Goal: Subscribe to service/newsletter

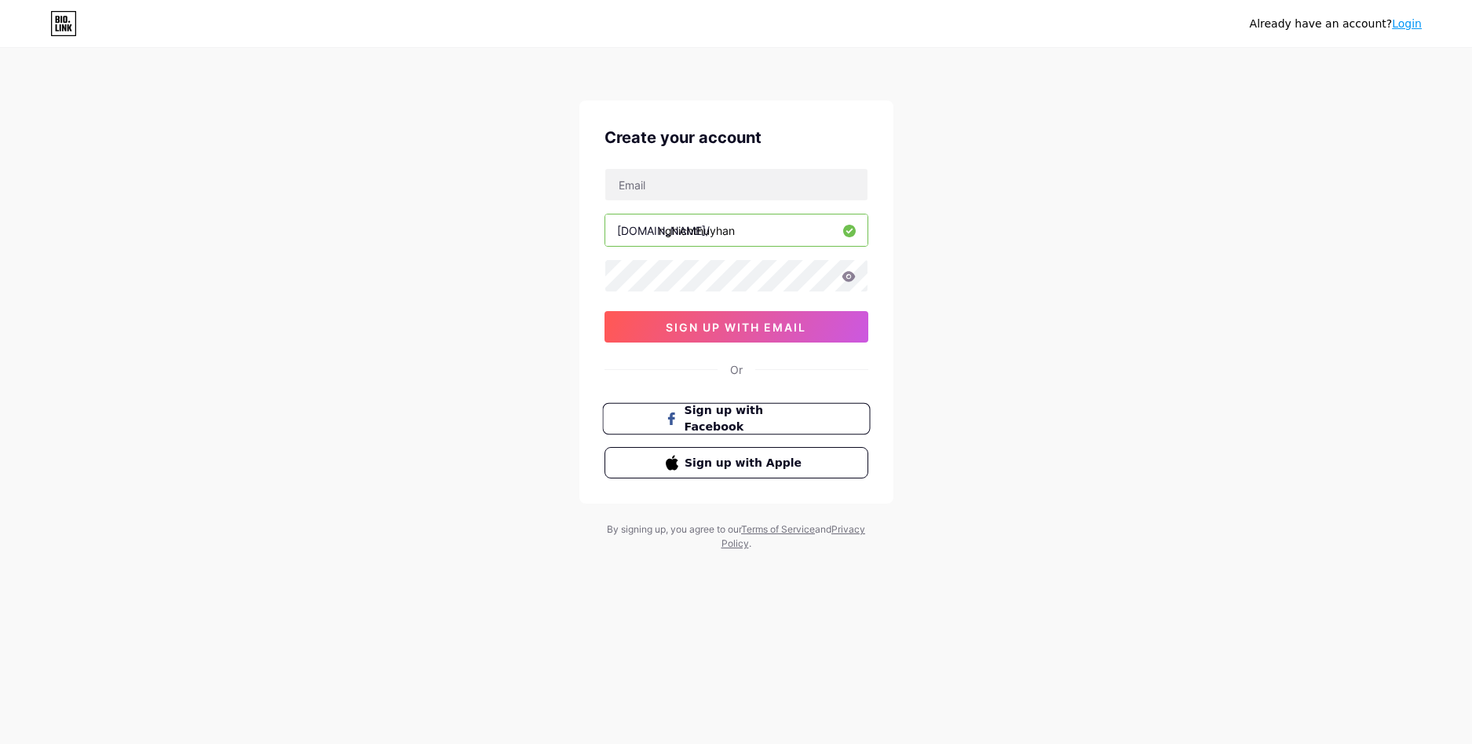
click at [785, 429] on button "Sign up with Facebook" at bounding box center [736, 419] width 268 height 32
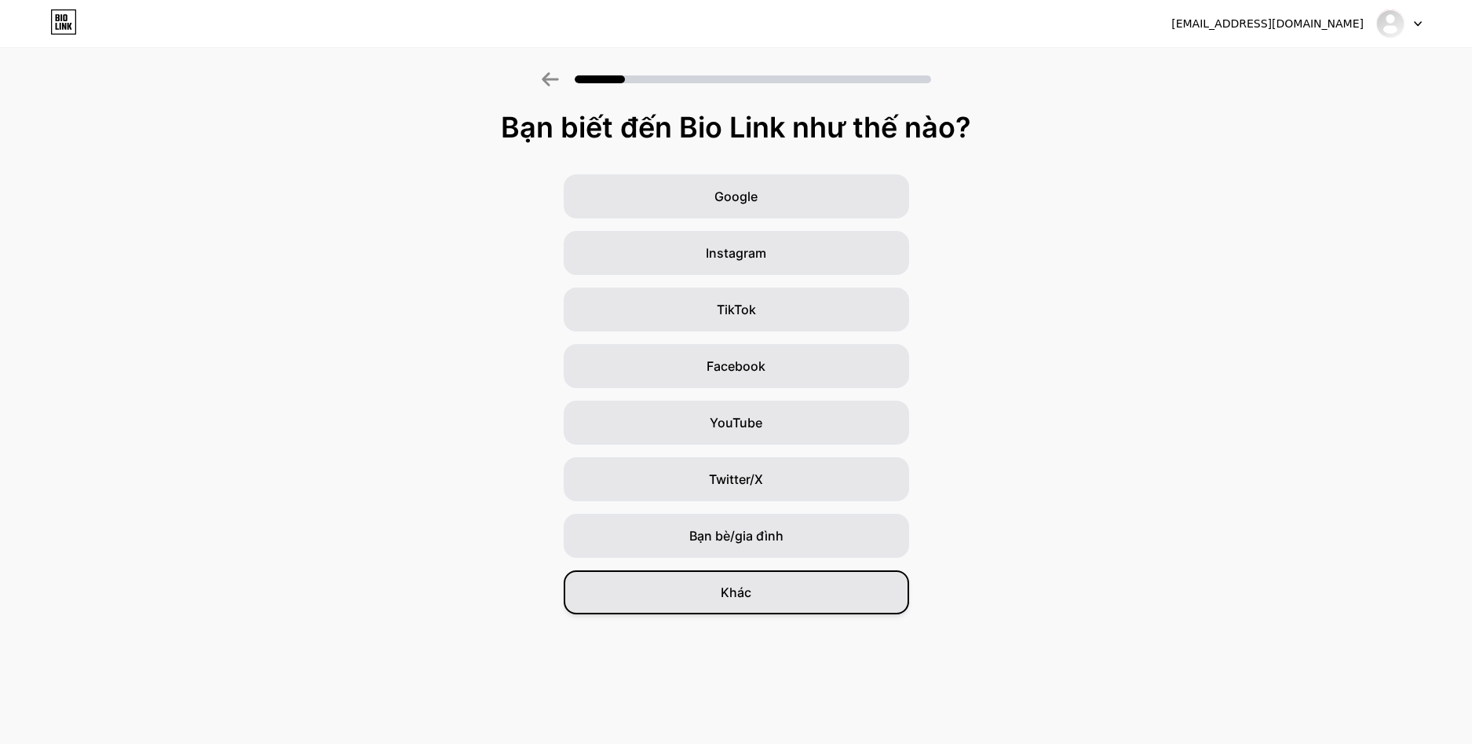
click at [744, 590] on font "Khác" at bounding box center [736, 592] width 31 height 16
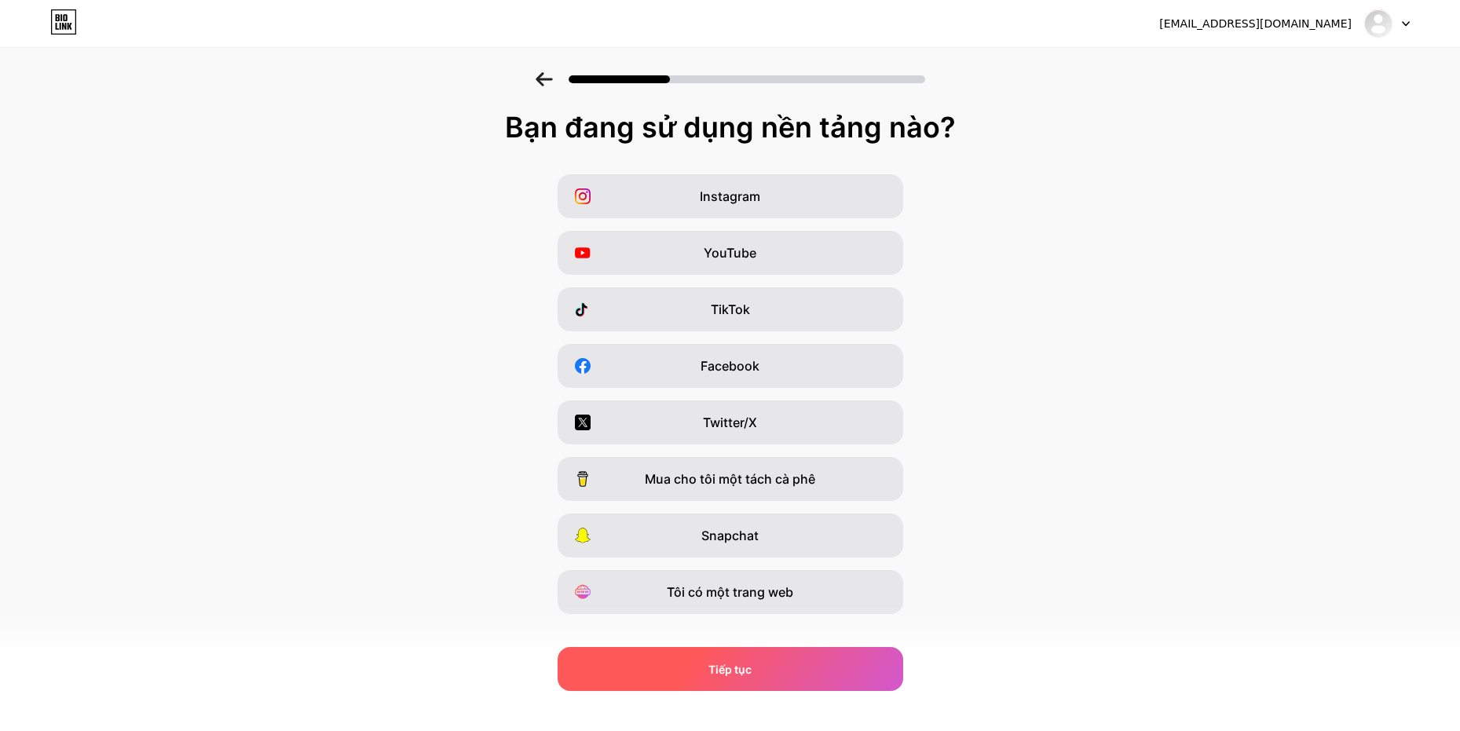
click at [789, 668] on div "Tiếp tục" at bounding box center [729, 669] width 345 height 44
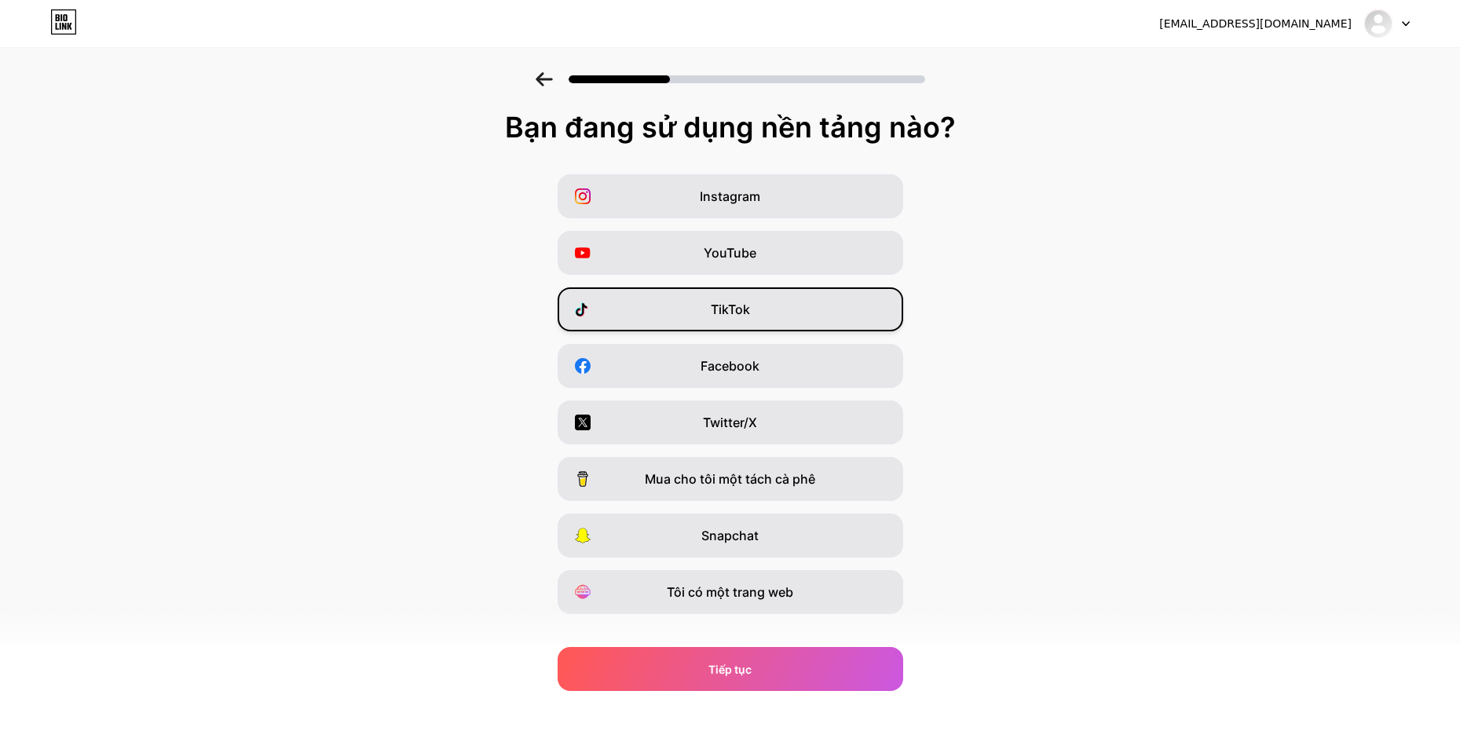
click at [763, 320] on div "TikTok" at bounding box center [729, 309] width 345 height 44
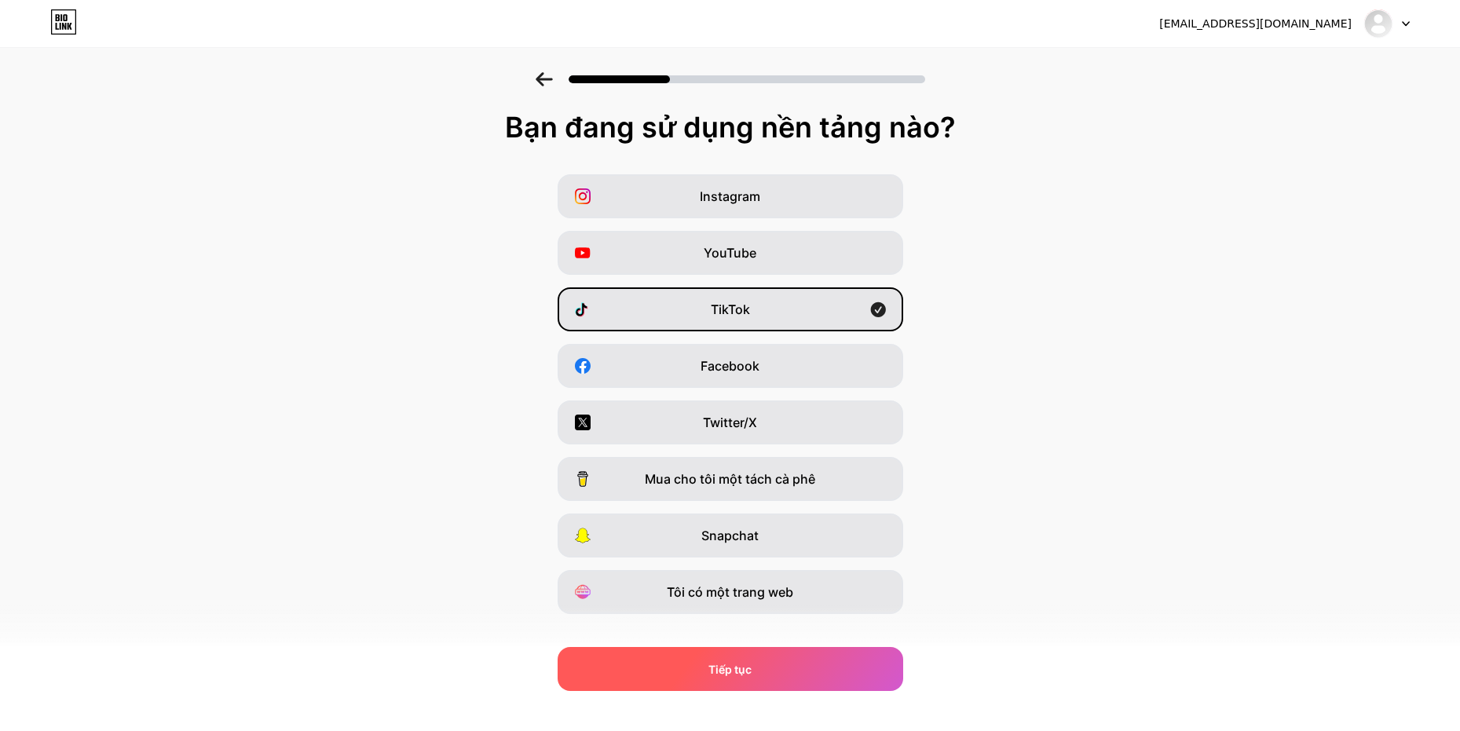
click at [805, 654] on div "Tiếp tục" at bounding box center [729, 669] width 345 height 44
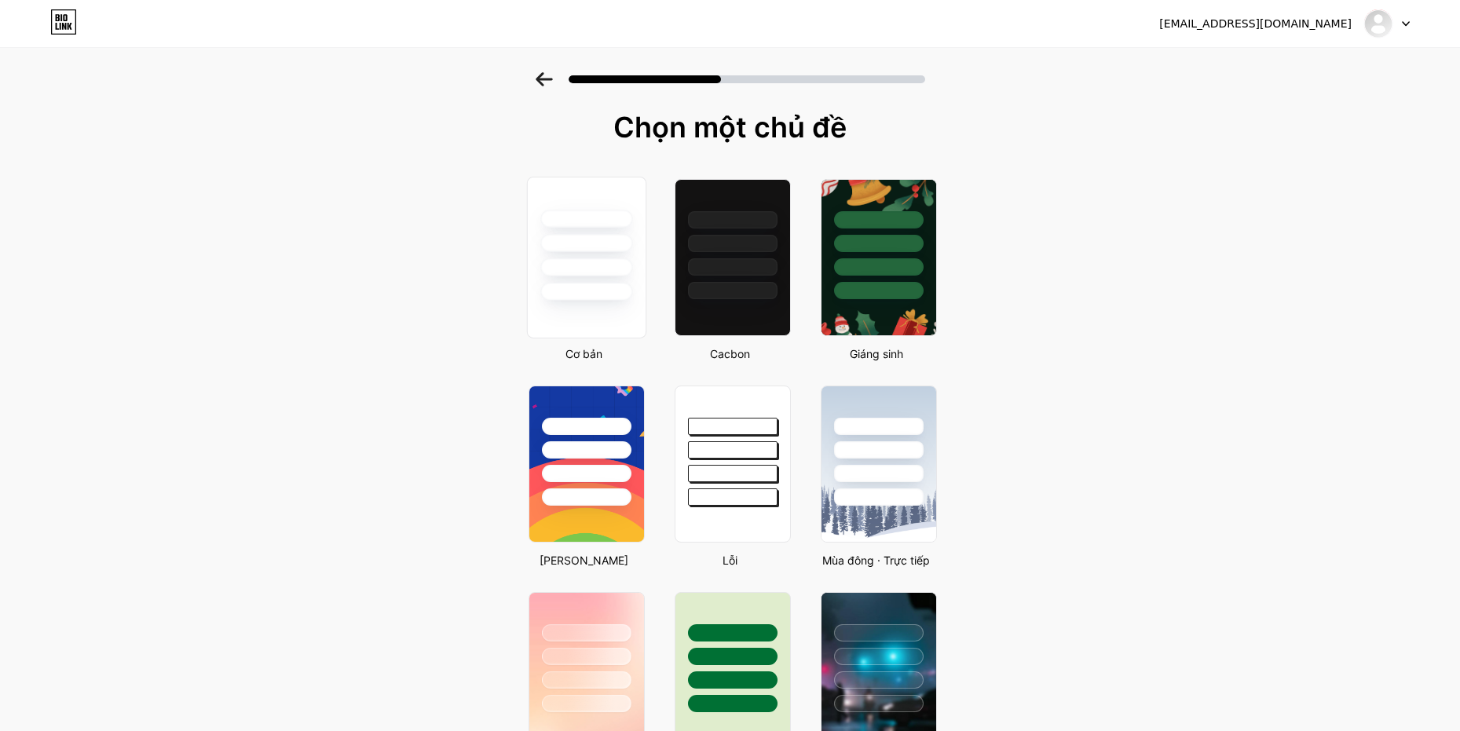
click at [597, 274] on div at bounding box center [586, 267] width 92 height 18
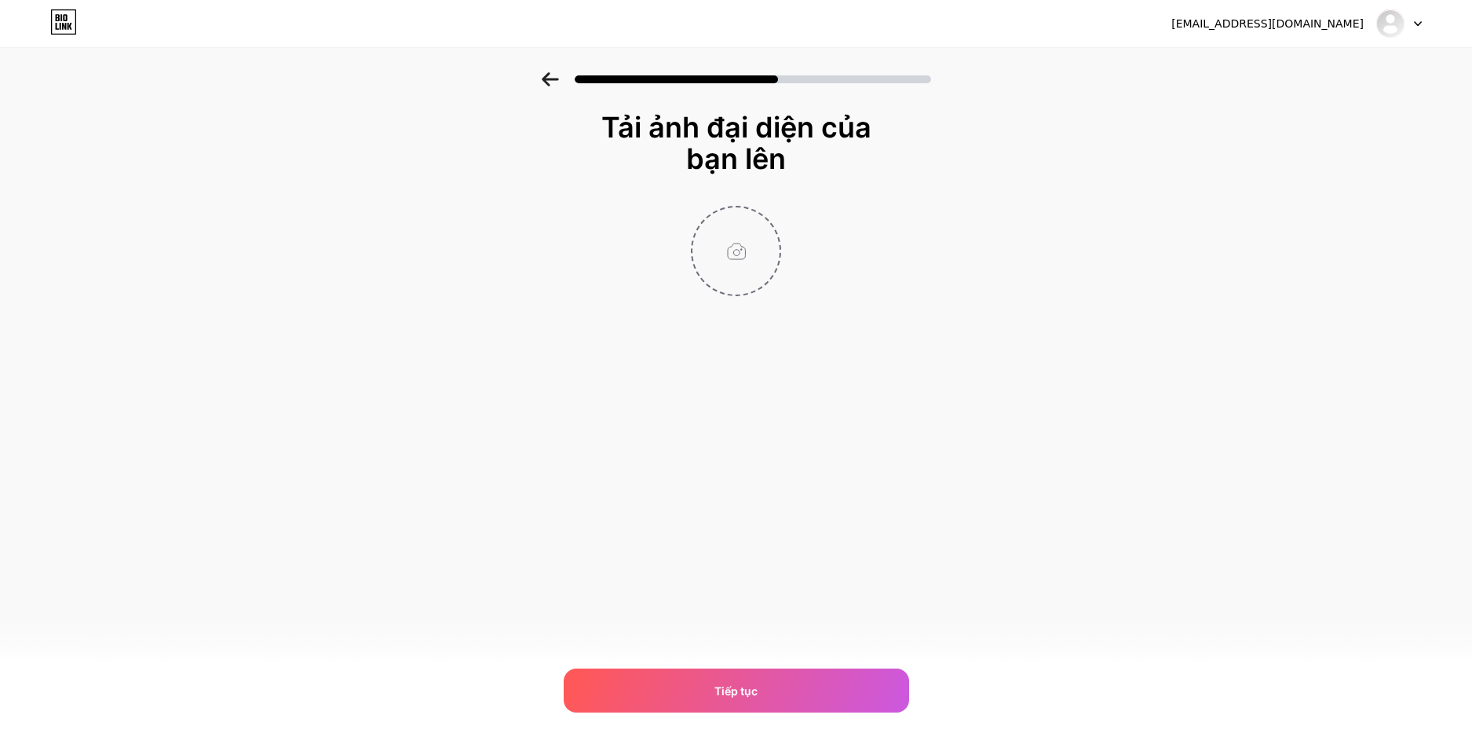
click at [733, 271] on input "file" at bounding box center [736, 250] width 87 height 87
type input "C:\fakepath\Video.gif"
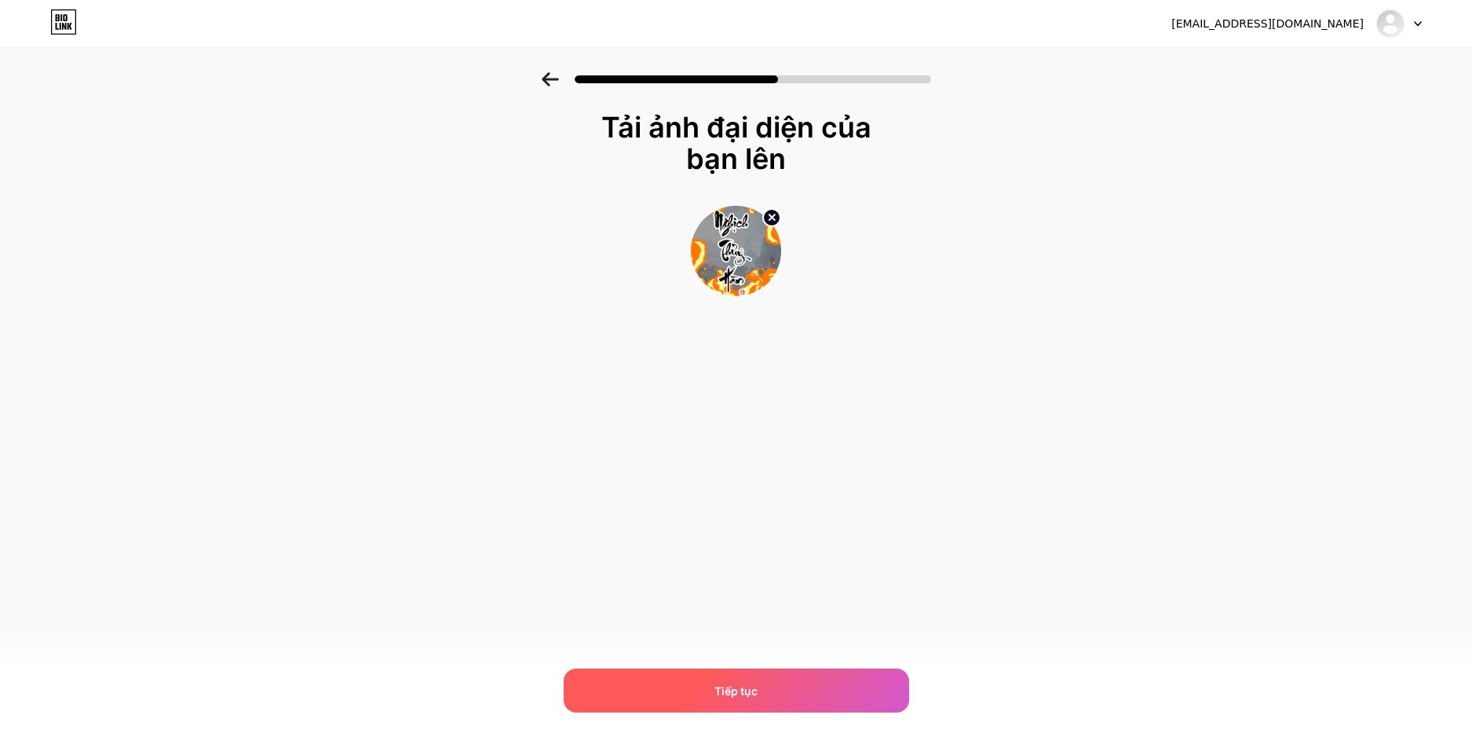
click at [776, 685] on div "Tiếp tục" at bounding box center [736, 690] width 345 height 44
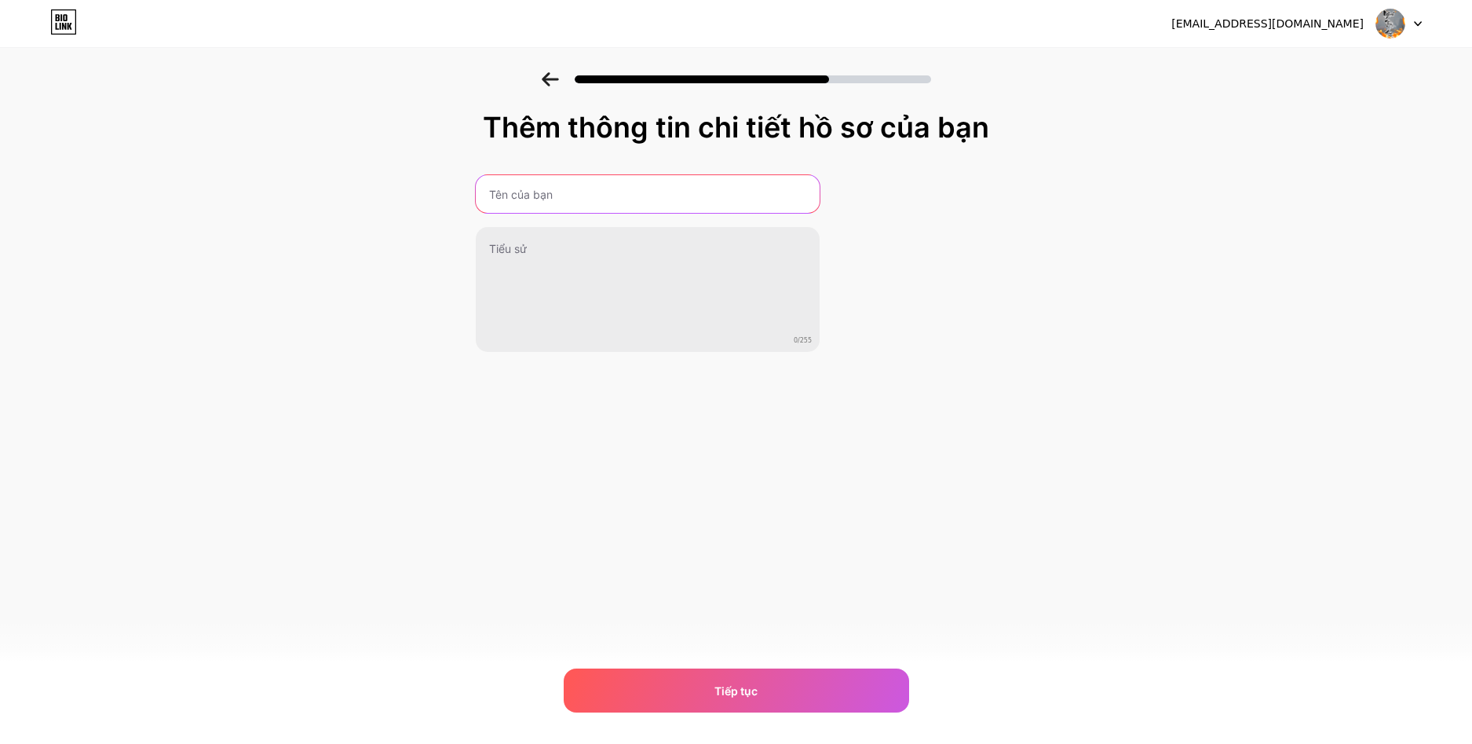
click at [627, 196] on input "text" at bounding box center [648, 194] width 344 height 38
type input "Nghịch Thùy Hàn"
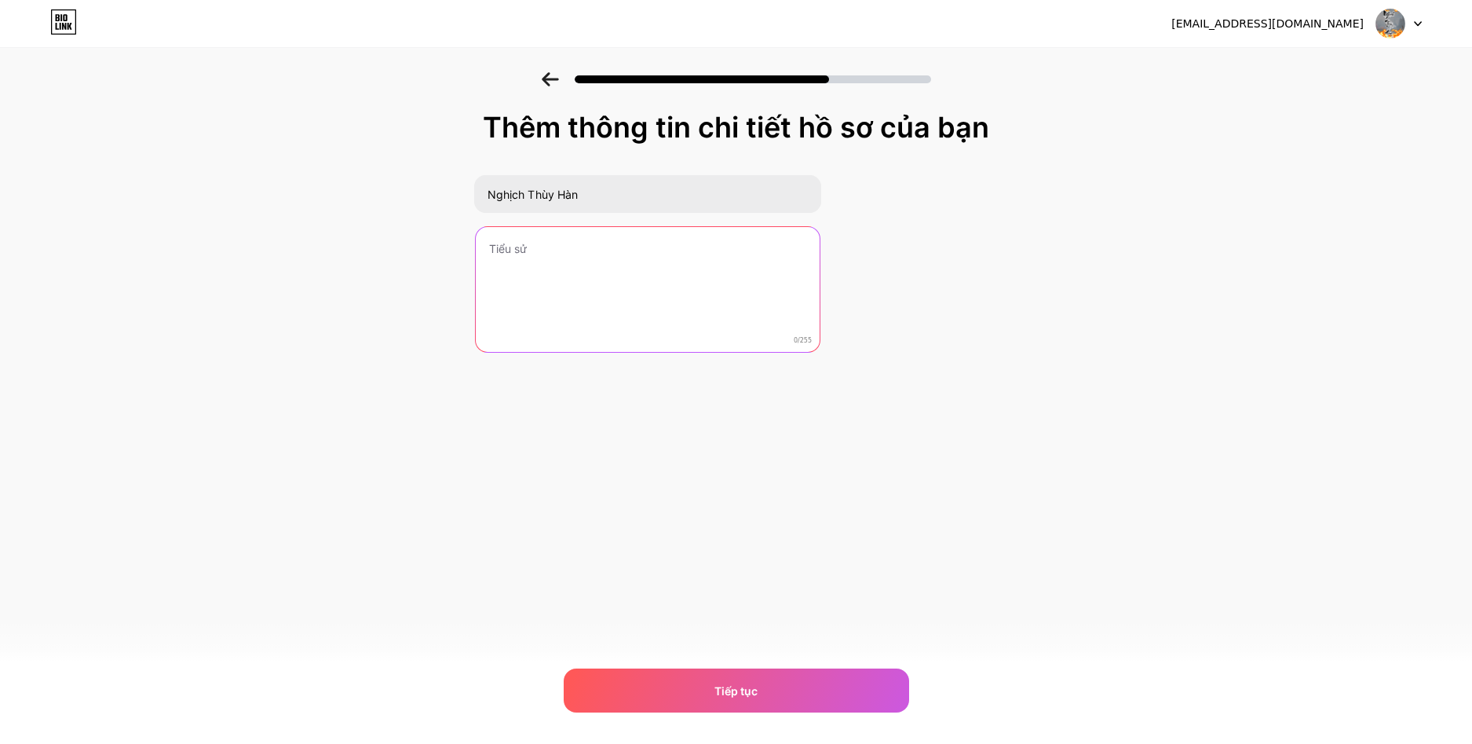
click at [631, 242] on textarea at bounding box center [648, 290] width 344 height 126
type textarea "C"
type textarea "c"
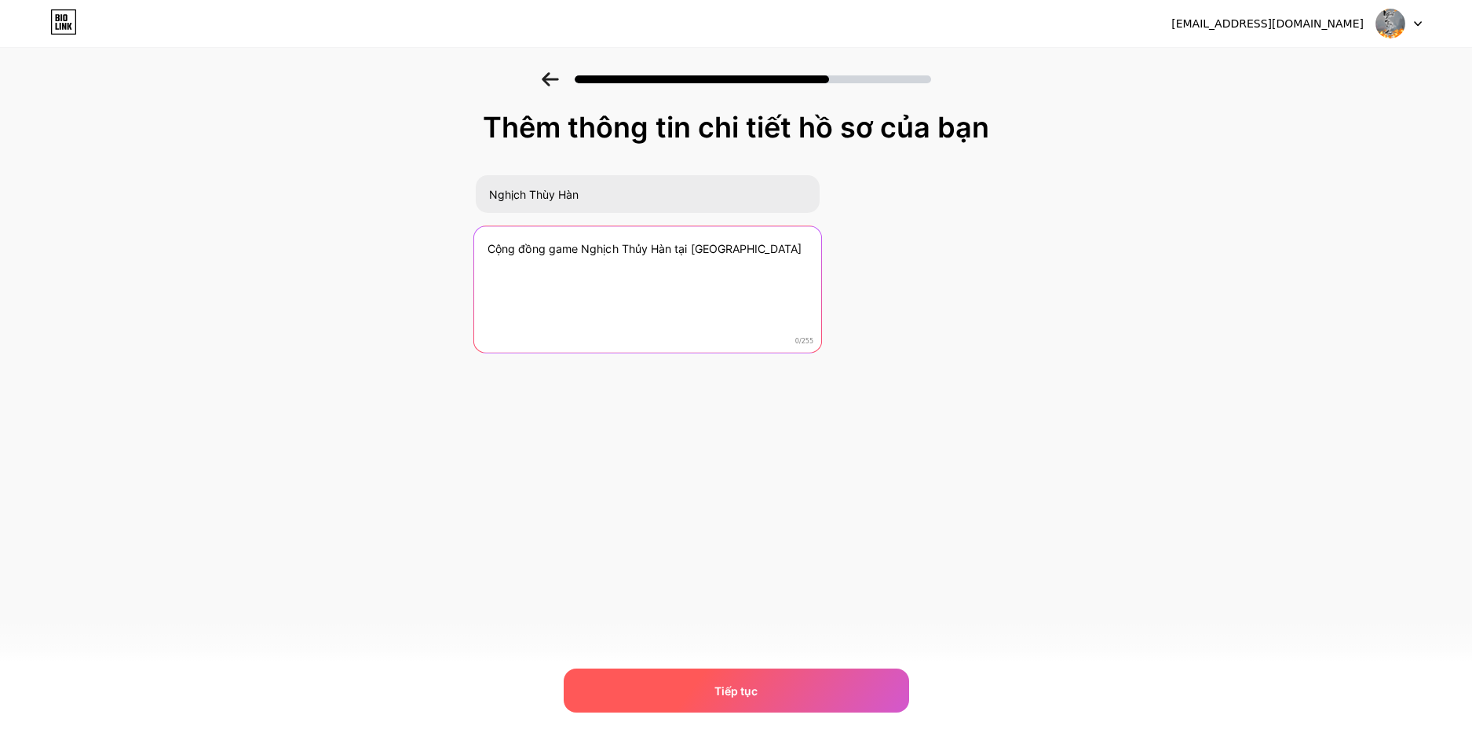
type textarea "Cộng đồng game Nghịch Thủy Hàn tại Việt Nam"
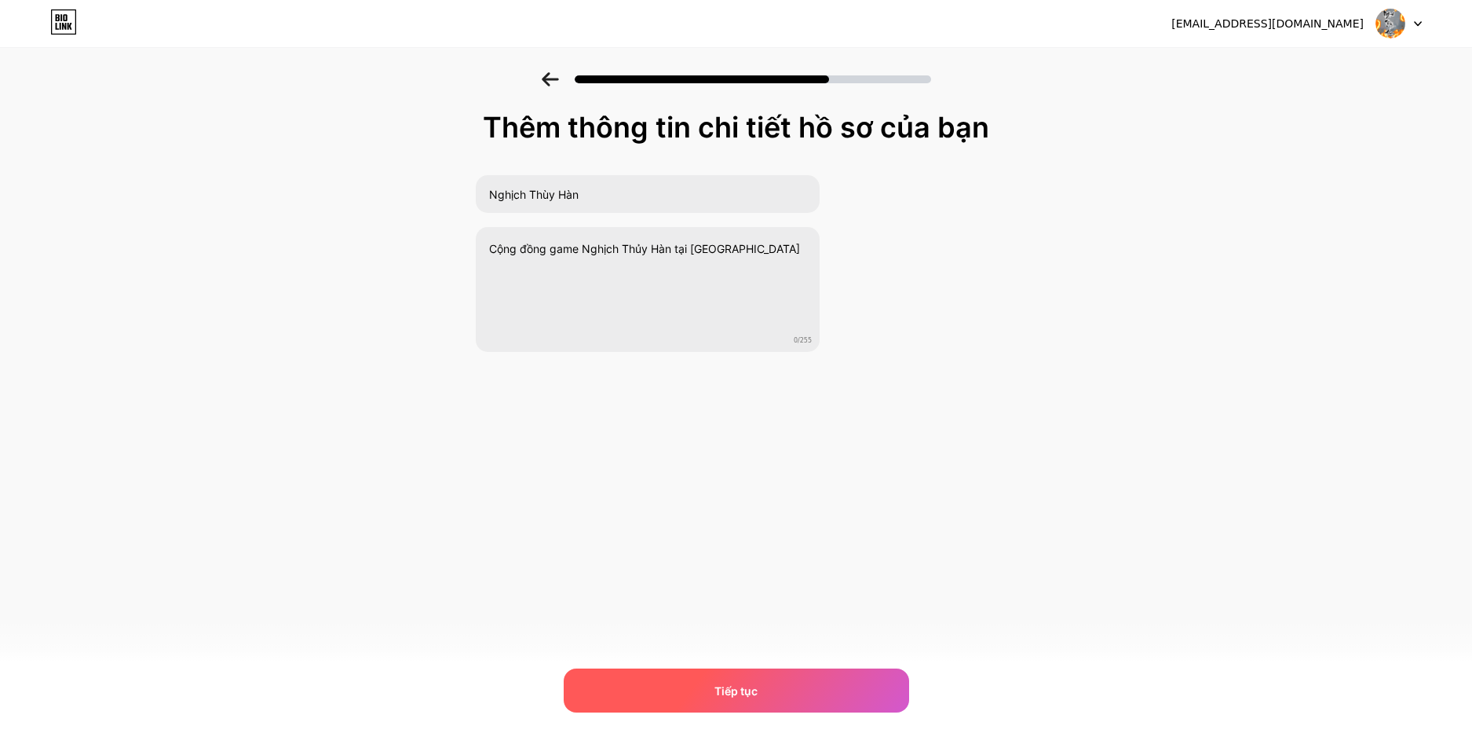
click at [833, 677] on div "Tiếp tục" at bounding box center [736, 690] width 345 height 44
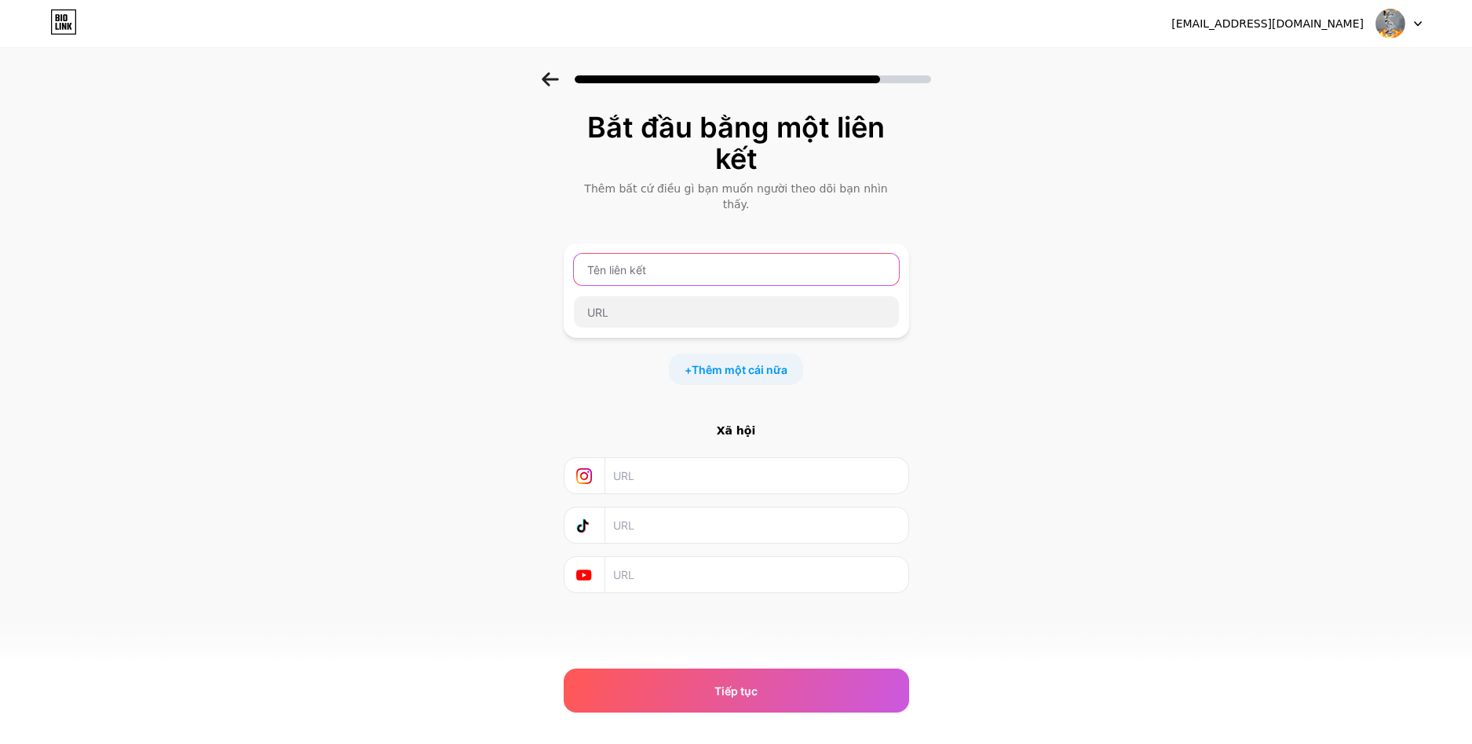
click at [703, 254] on input "text" at bounding box center [736, 269] width 325 height 31
click at [1340, 407] on div "Bắt đầu bằng một liên kết Thêm bất cứ điều gì bạn muốn người theo dõi bạn nhìn …" at bounding box center [736, 371] width 1472 height 599
click at [716, 254] on input "text" at bounding box center [736, 269] width 325 height 31
paste input "https://discord.gg/dHUzKprfNn"
type input "https://discord.gg/dHUzKprfNn"
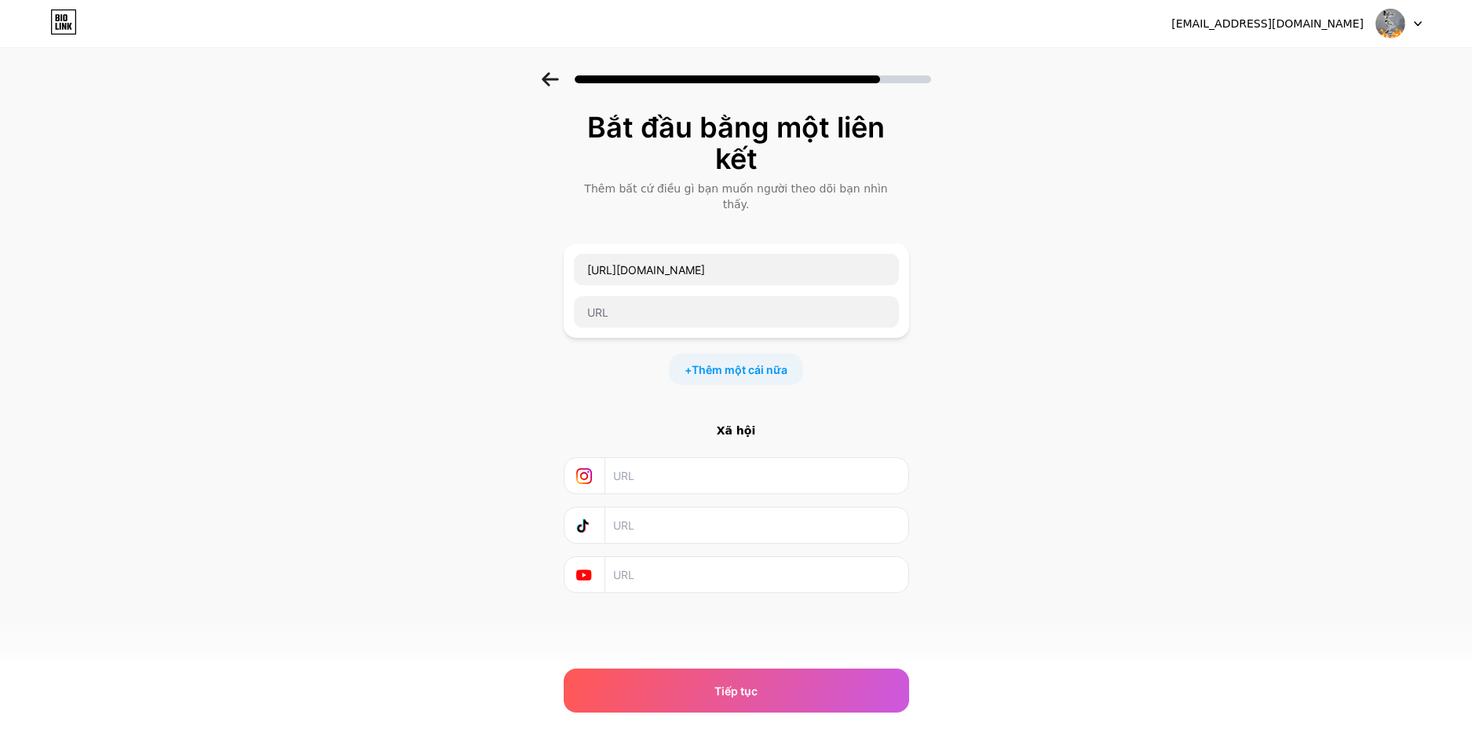
click at [1109, 373] on div "Bắt đầu bằng một liên kết Thêm bất cứ điều gì bạn muốn người theo dõi bạn nhìn …" at bounding box center [736, 371] width 1472 height 599
click at [742, 298] on input "text" at bounding box center [736, 311] width 325 height 31
paste input "https://discord.gg/dHUzKprfNn"
type input "https://discord.gg/dHUzKprfNn"
click at [1048, 375] on div "Bắt đầu bằng một liên kết Thêm bất cứ điều gì bạn muốn người theo dõi bạn nhìn …" at bounding box center [736, 371] width 1472 height 599
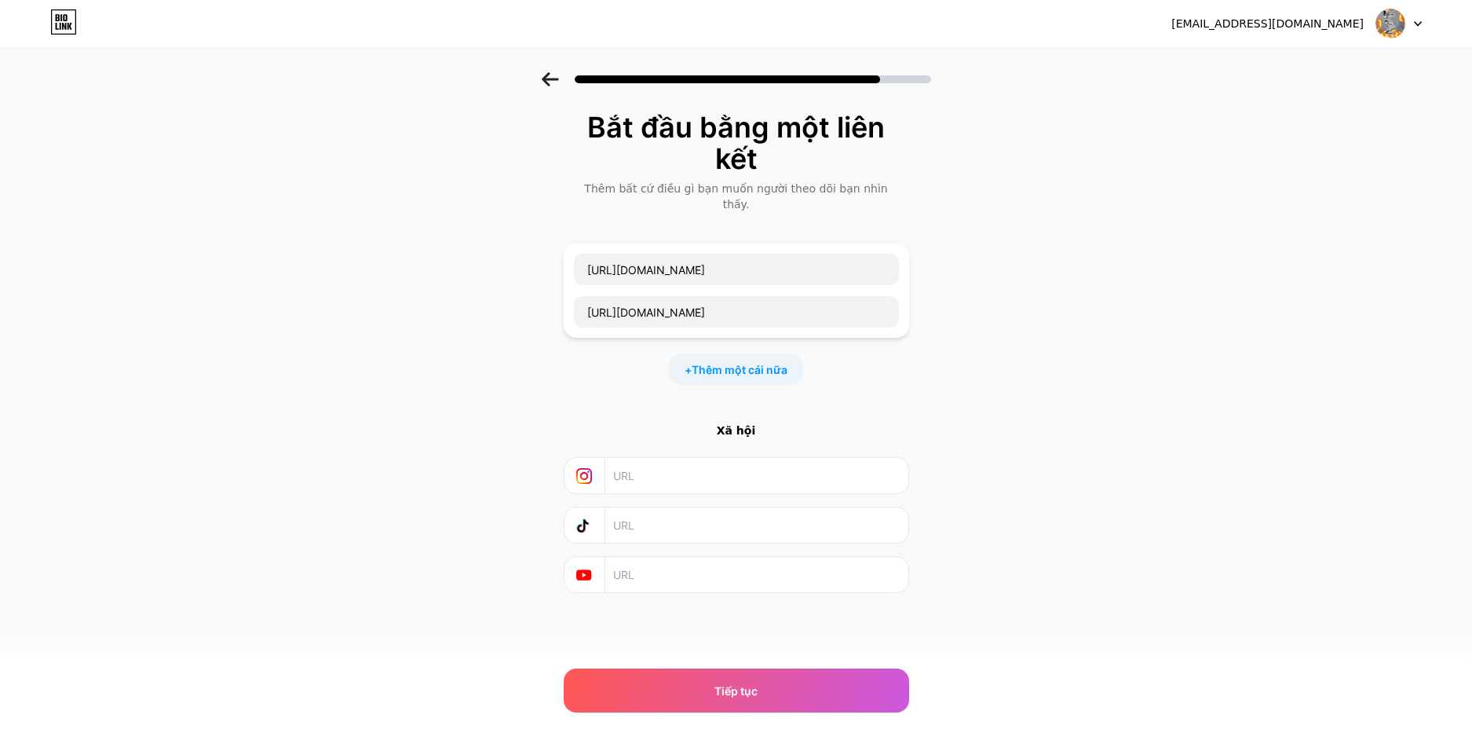
click at [1048, 375] on div "Bắt đầu bằng một liên kết Thêm bất cứ điều gì bạn muốn người theo dõi bạn nhìn …" at bounding box center [736, 371] width 1472 height 599
click at [756, 692] on font "Tiếp tục" at bounding box center [736, 690] width 43 height 13
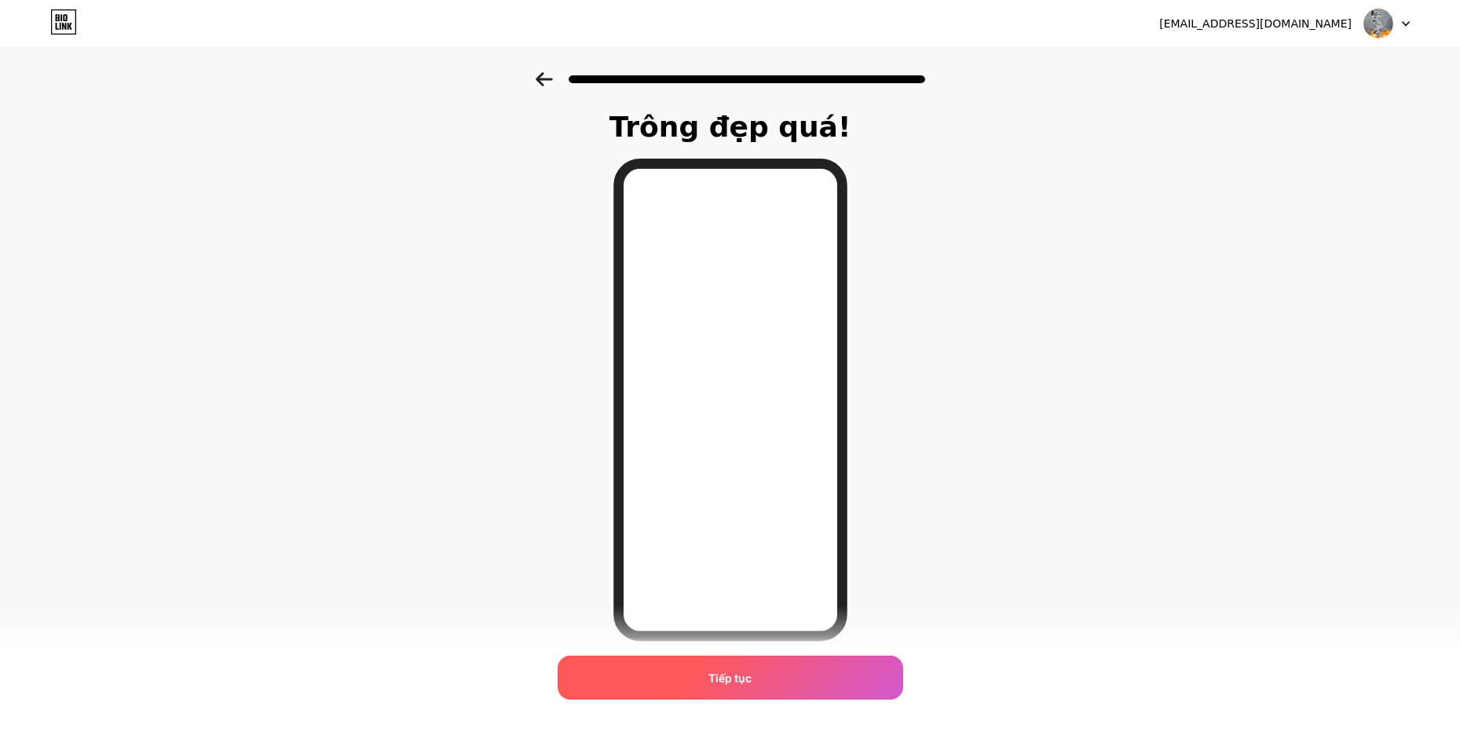
click at [744, 667] on div "Tiếp tục" at bounding box center [729, 678] width 345 height 44
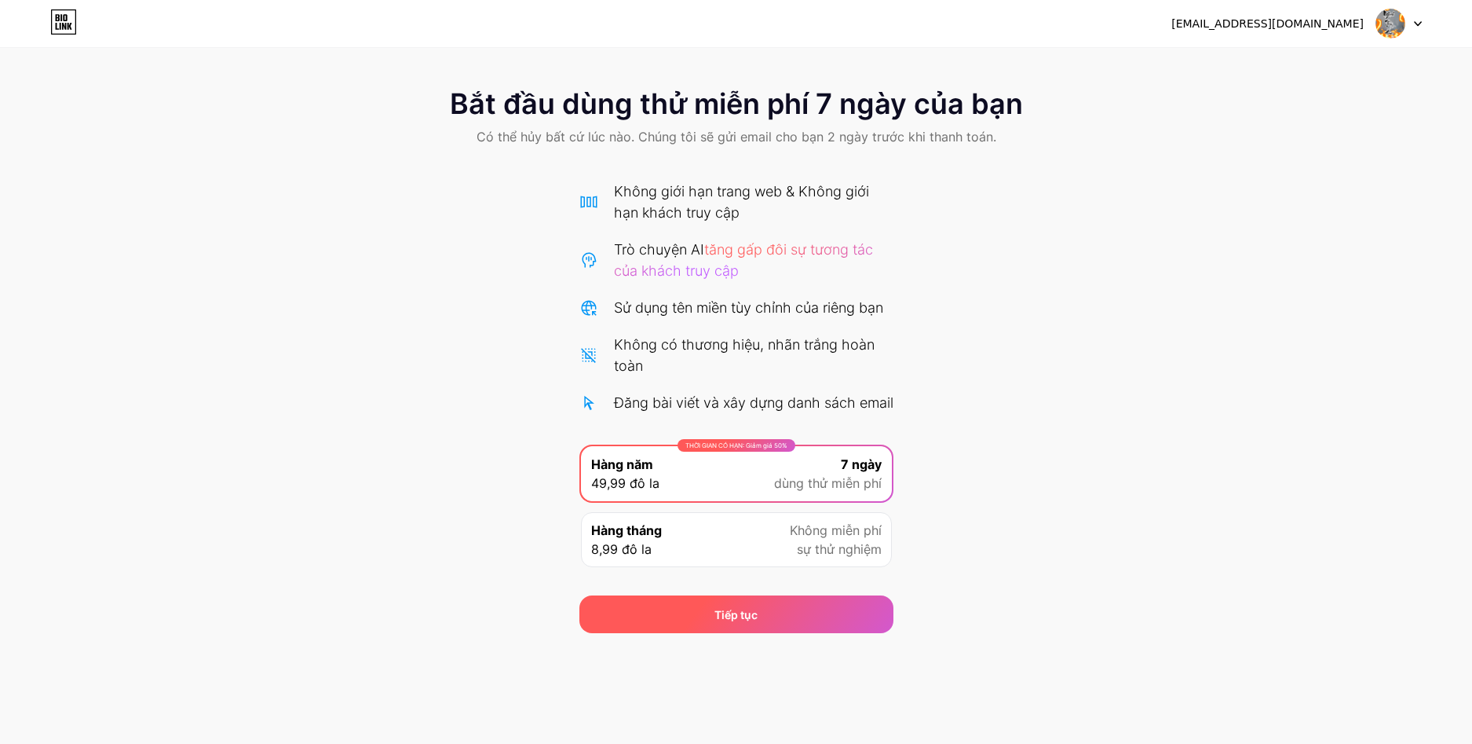
click at [788, 633] on div "Tiếp tục" at bounding box center [736, 614] width 314 height 38
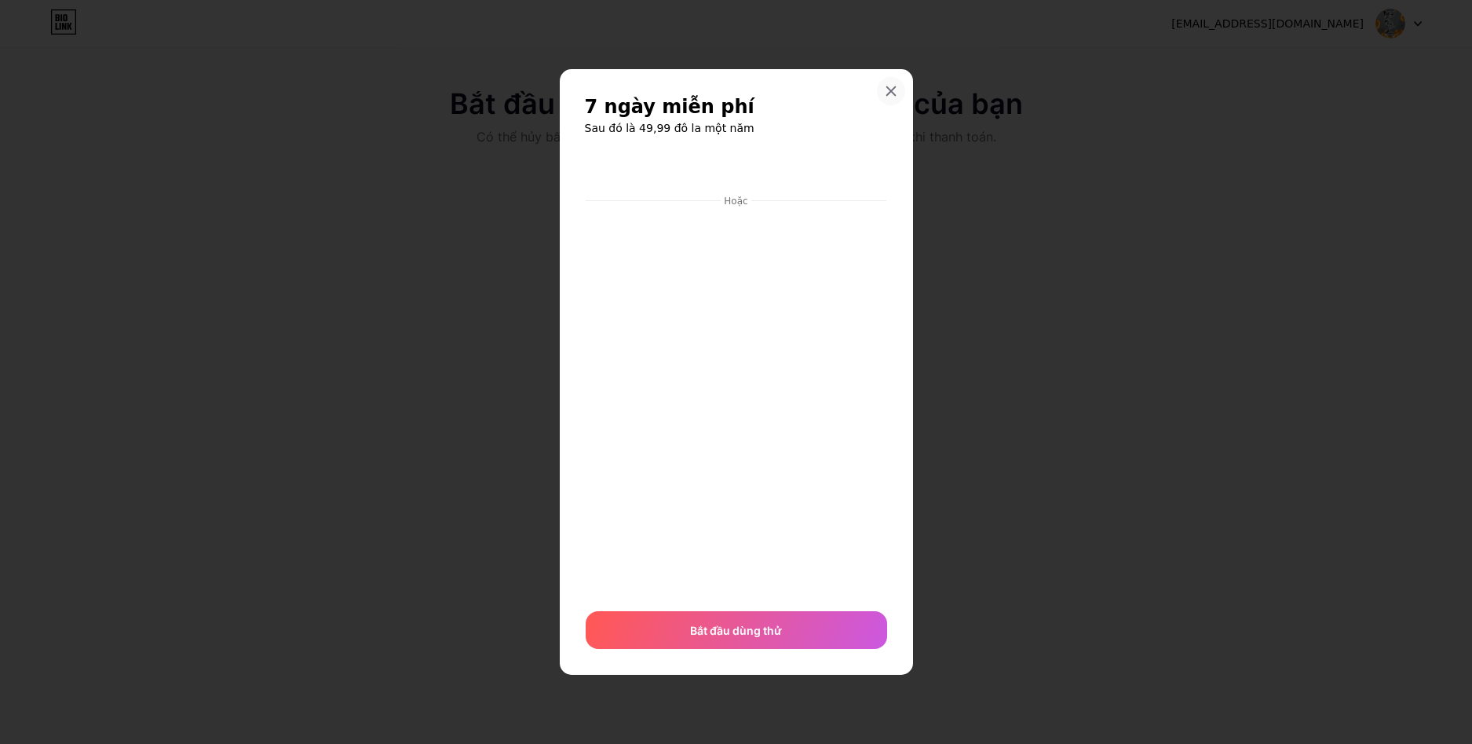
click at [894, 89] on icon at bounding box center [891, 91] width 13 height 13
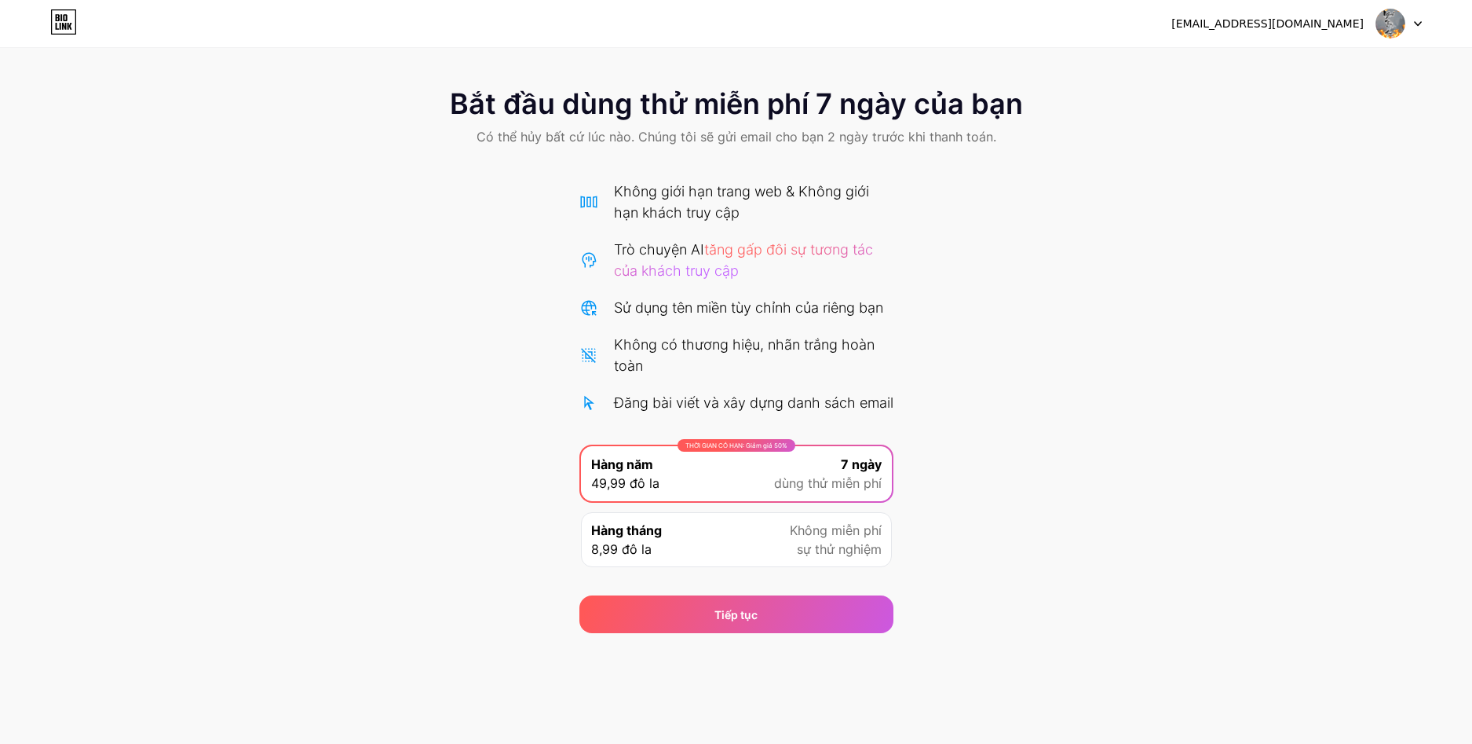
click at [758, 559] on div "Hàng tháng 8,99 đô la Không miễn phí sự thử nghiệm" at bounding box center [736, 539] width 311 height 55
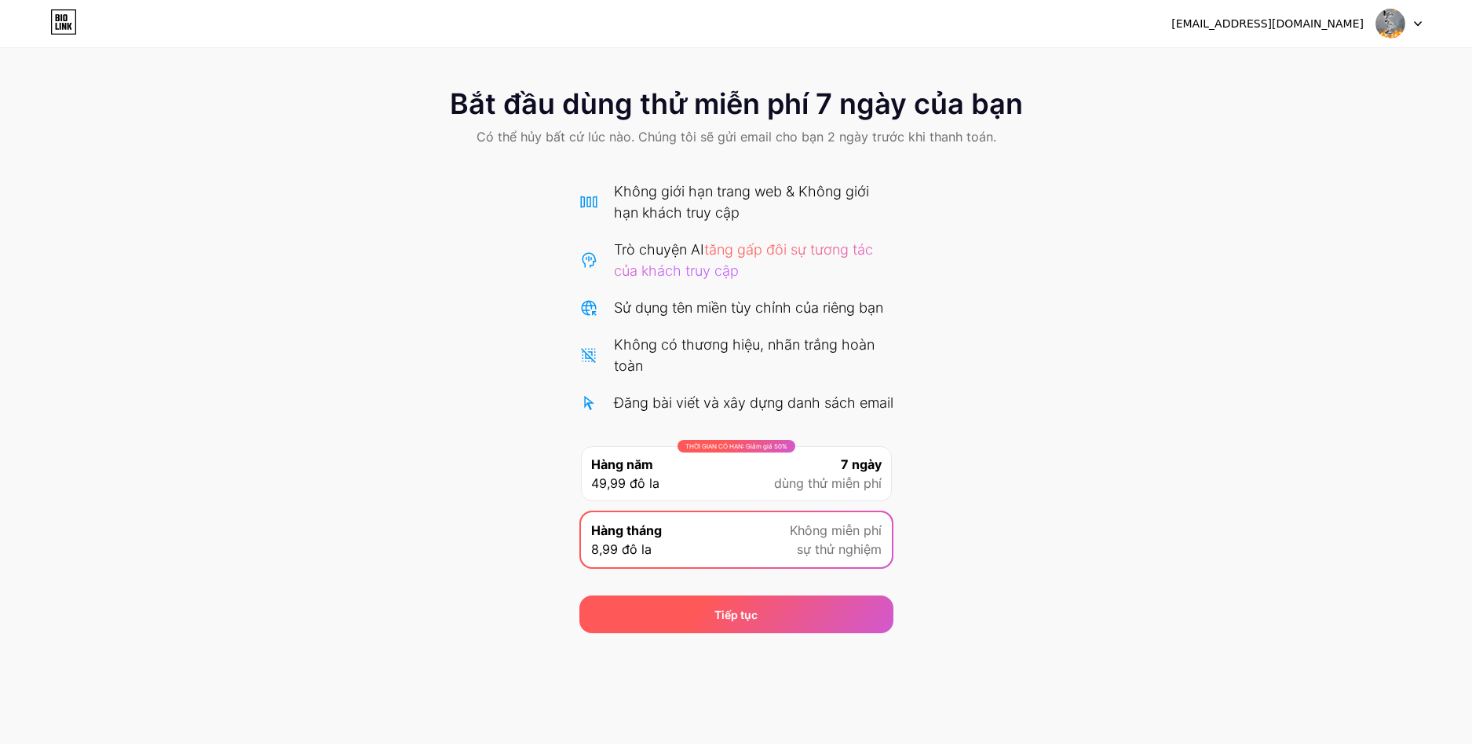
click at [755, 633] on div "Tiếp tục" at bounding box center [736, 614] width 314 height 38
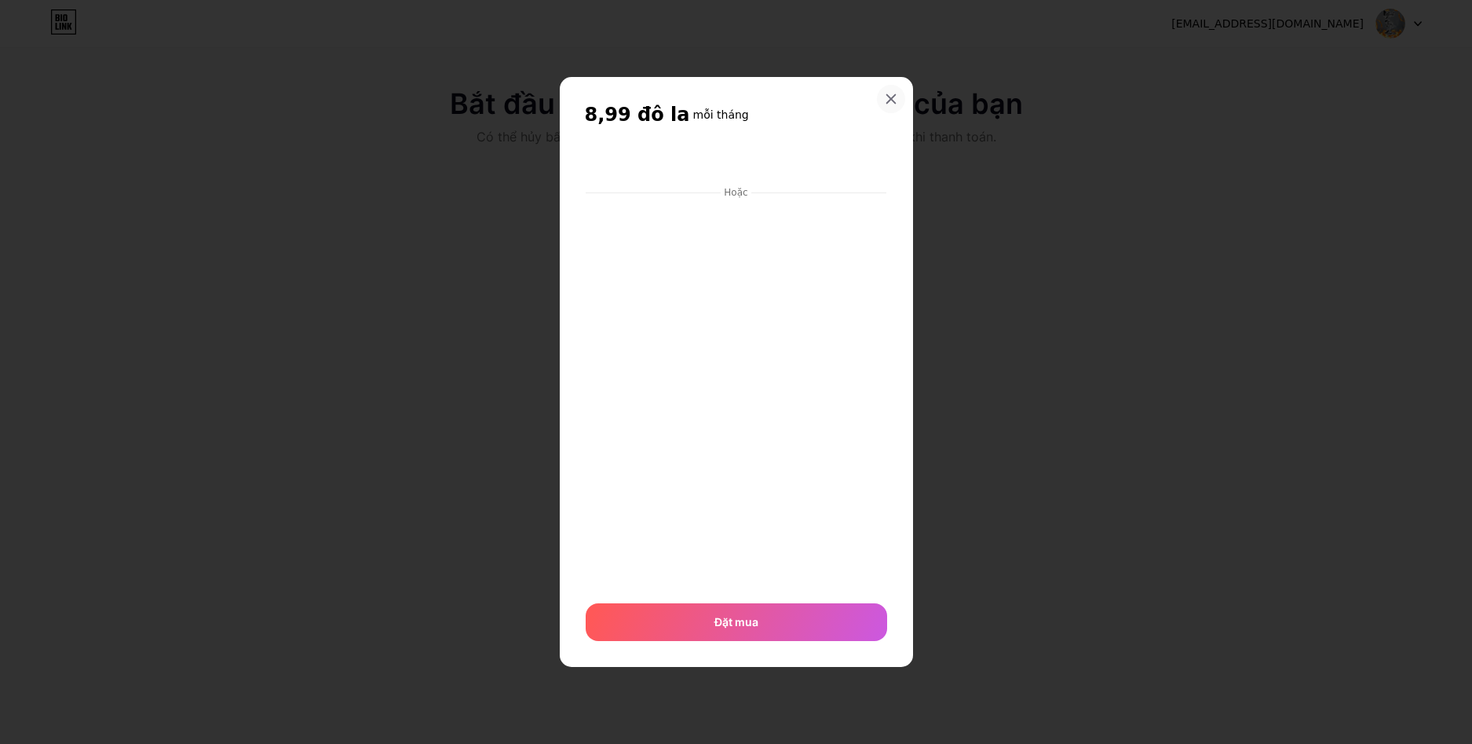
click at [886, 104] on icon at bounding box center [891, 99] width 13 height 13
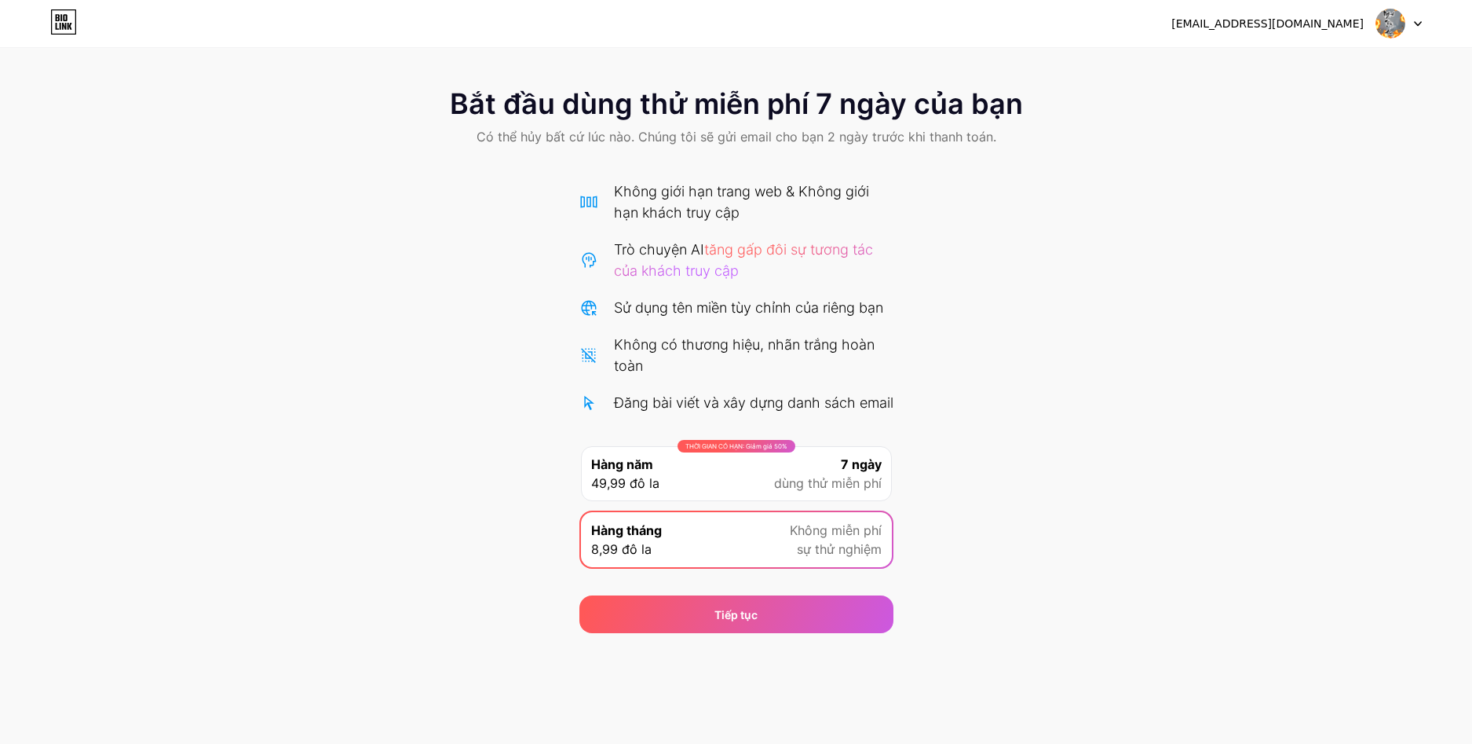
click at [724, 499] on div "THỜI GIAN CÓ HẠN: Giảm giá 50% Hàng năm 49,99 đô la 7 ngày dùng thử miễn phí" at bounding box center [736, 473] width 311 height 55
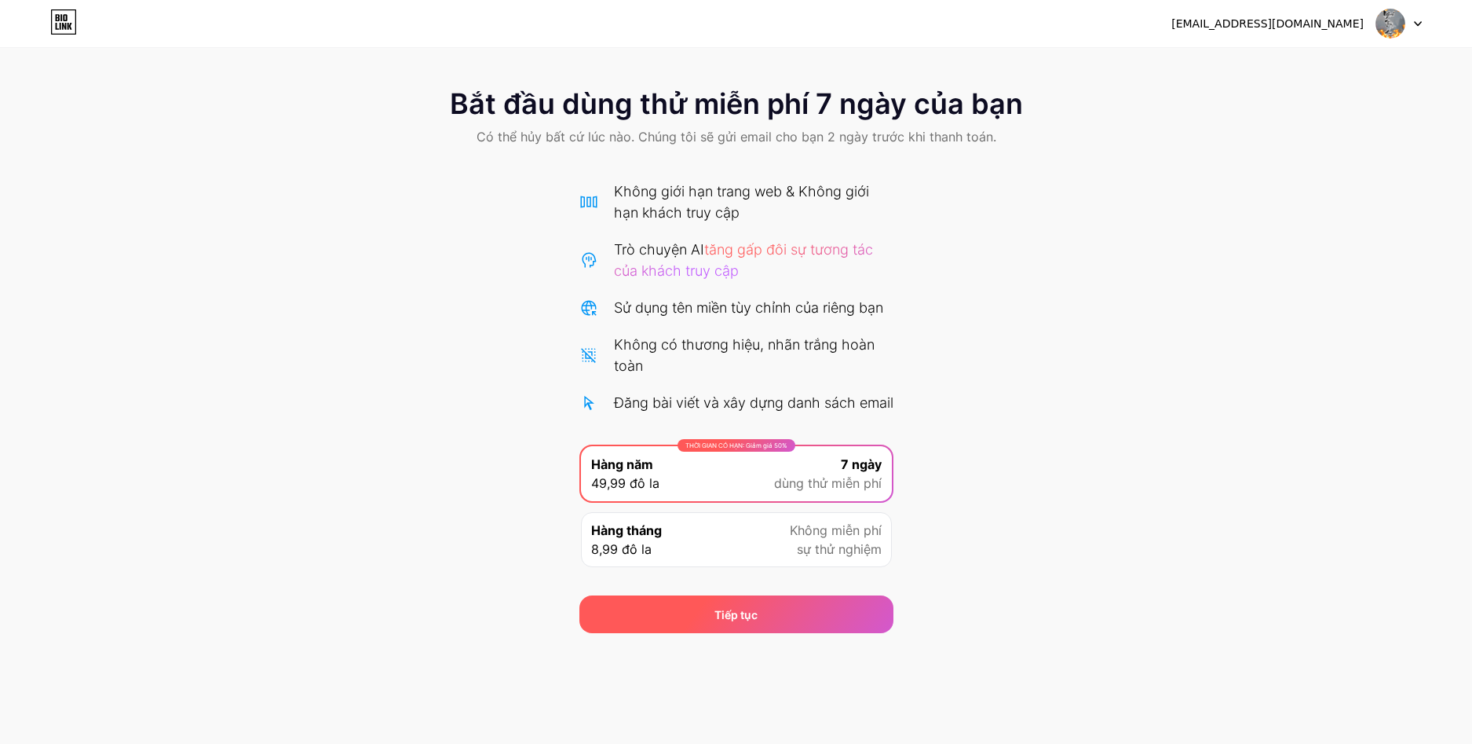
click at [755, 621] on font "Tiếp tục" at bounding box center [736, 614] width 43 height 13
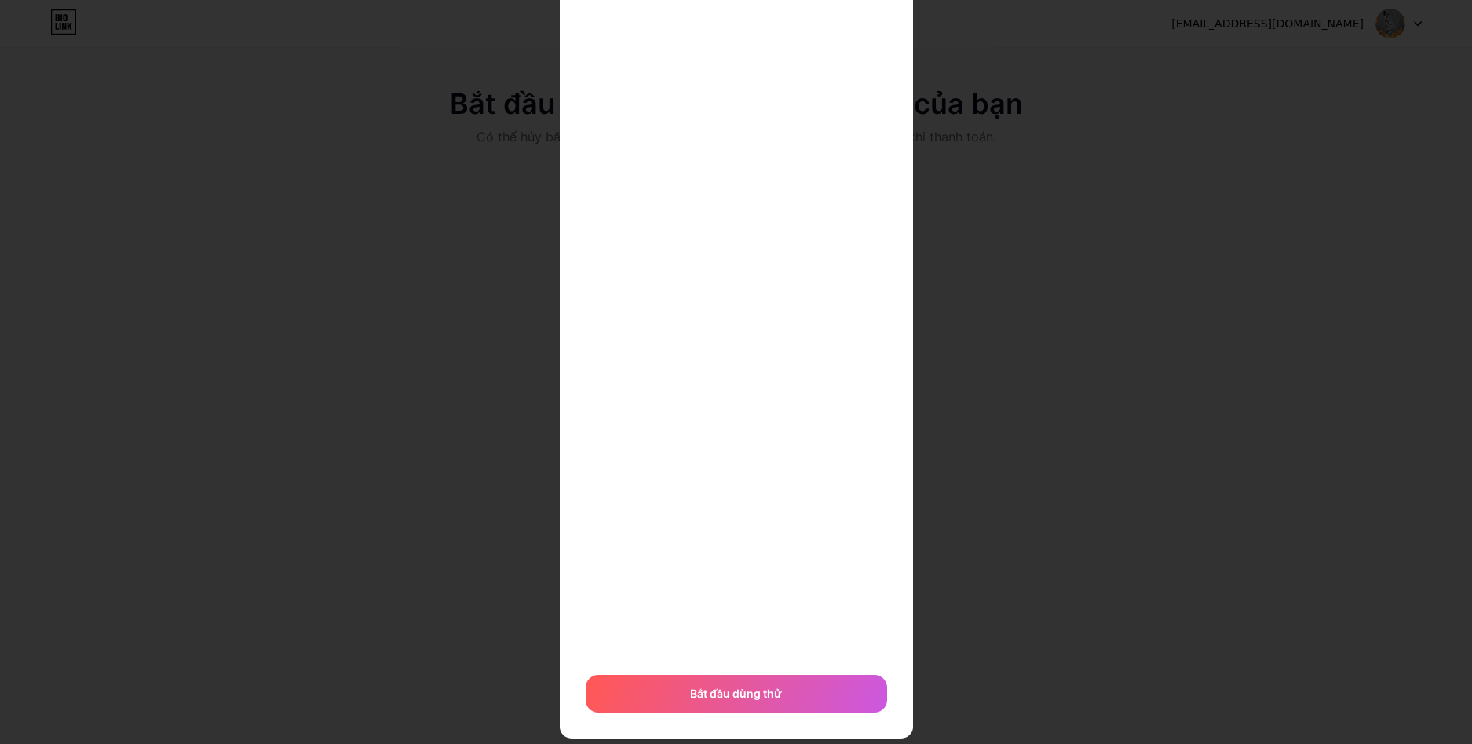
scroll to position [203, 0]
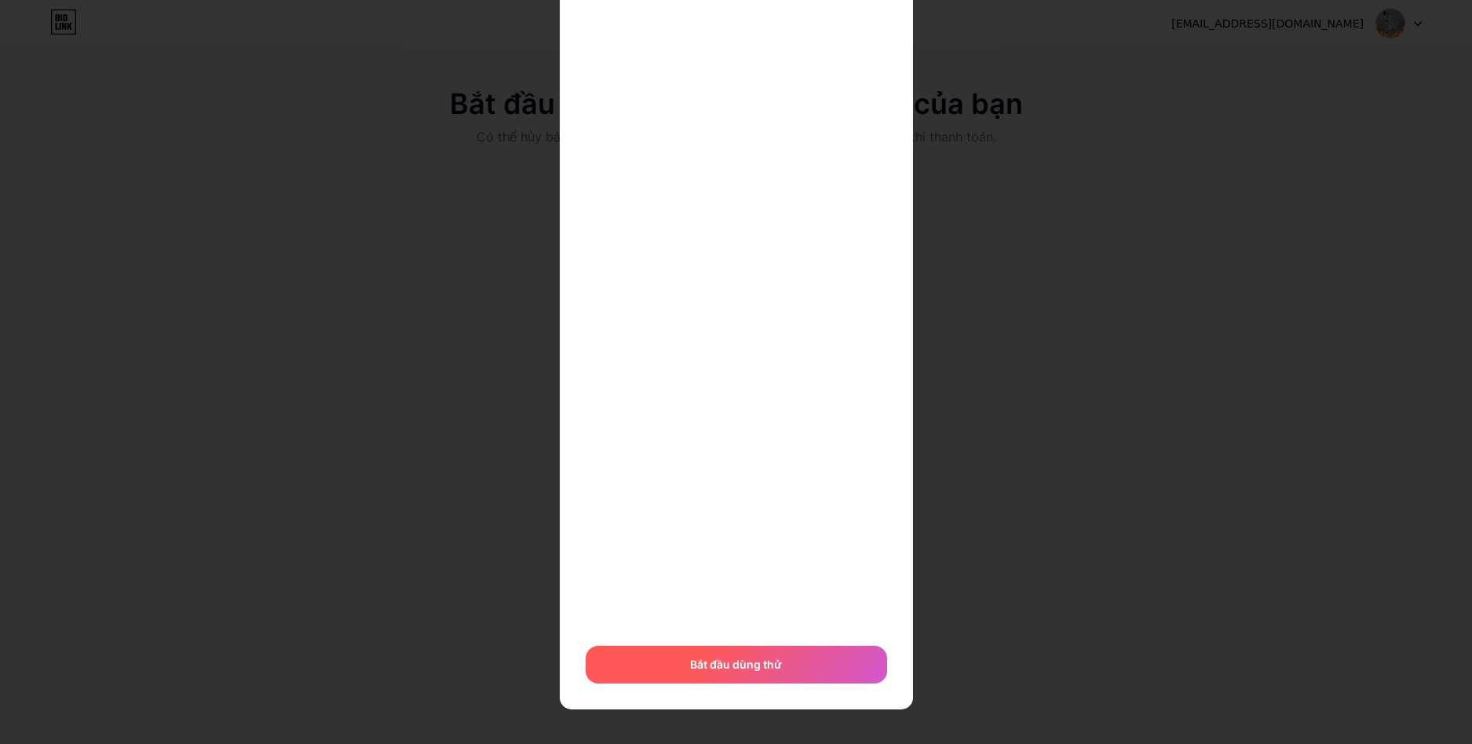
click at [742, 672] on span "Bắt đầu dùng thử" at bounding box center [736, 664] width 92 height 16
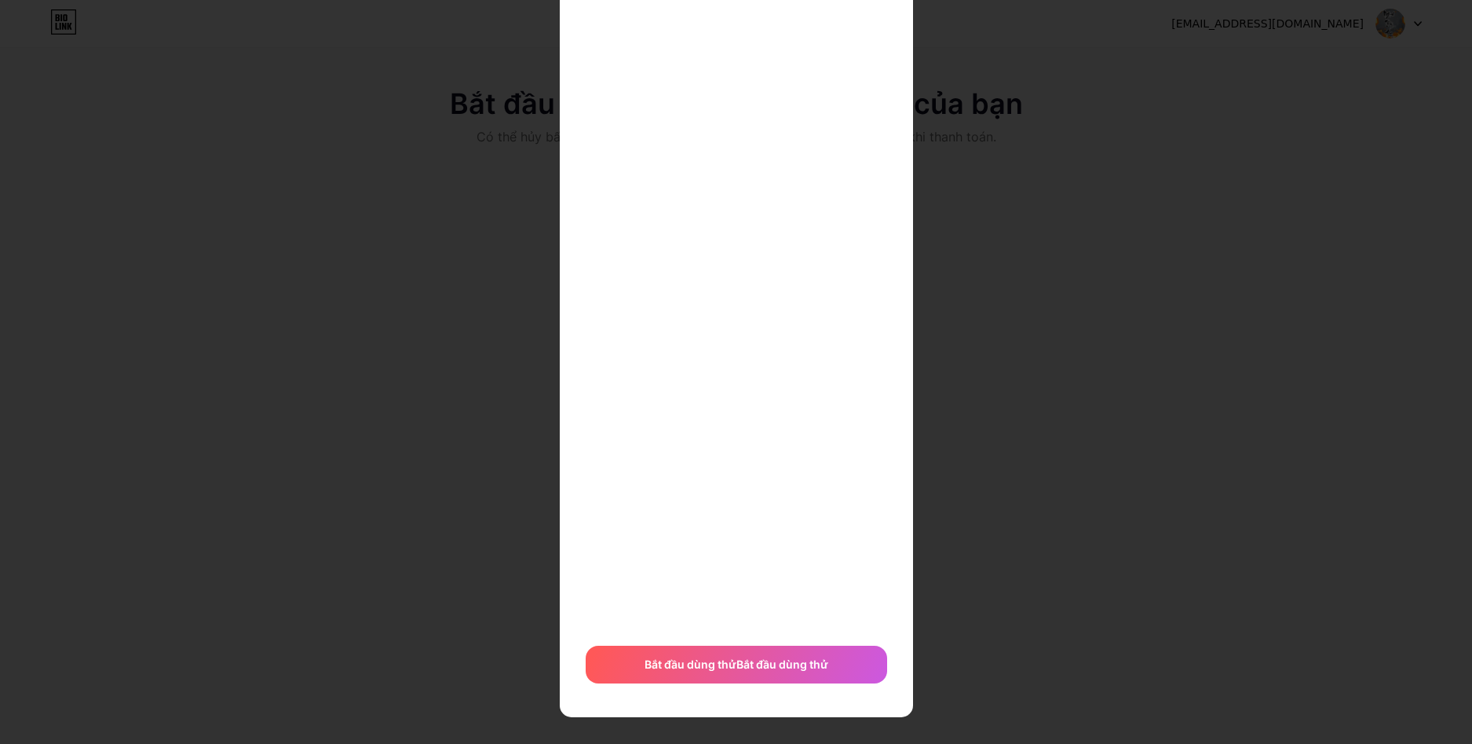
click at [890, 232] on div "7 ngày miễn phí Sau đó là 49,99 đô la một năm Hoặc Bắt đầu dùng thử Bắt đầu dùn…" at bounding box center [736, 274] width 353 height 885
click at [883, 205] on iframe at bounding box center [737, 301] width 308 height 658
click at [782, 656] on span "Bắt đầu dùng thử Bắt đầu dùng thử" at bounding box center [737, 664] width 184 height 16
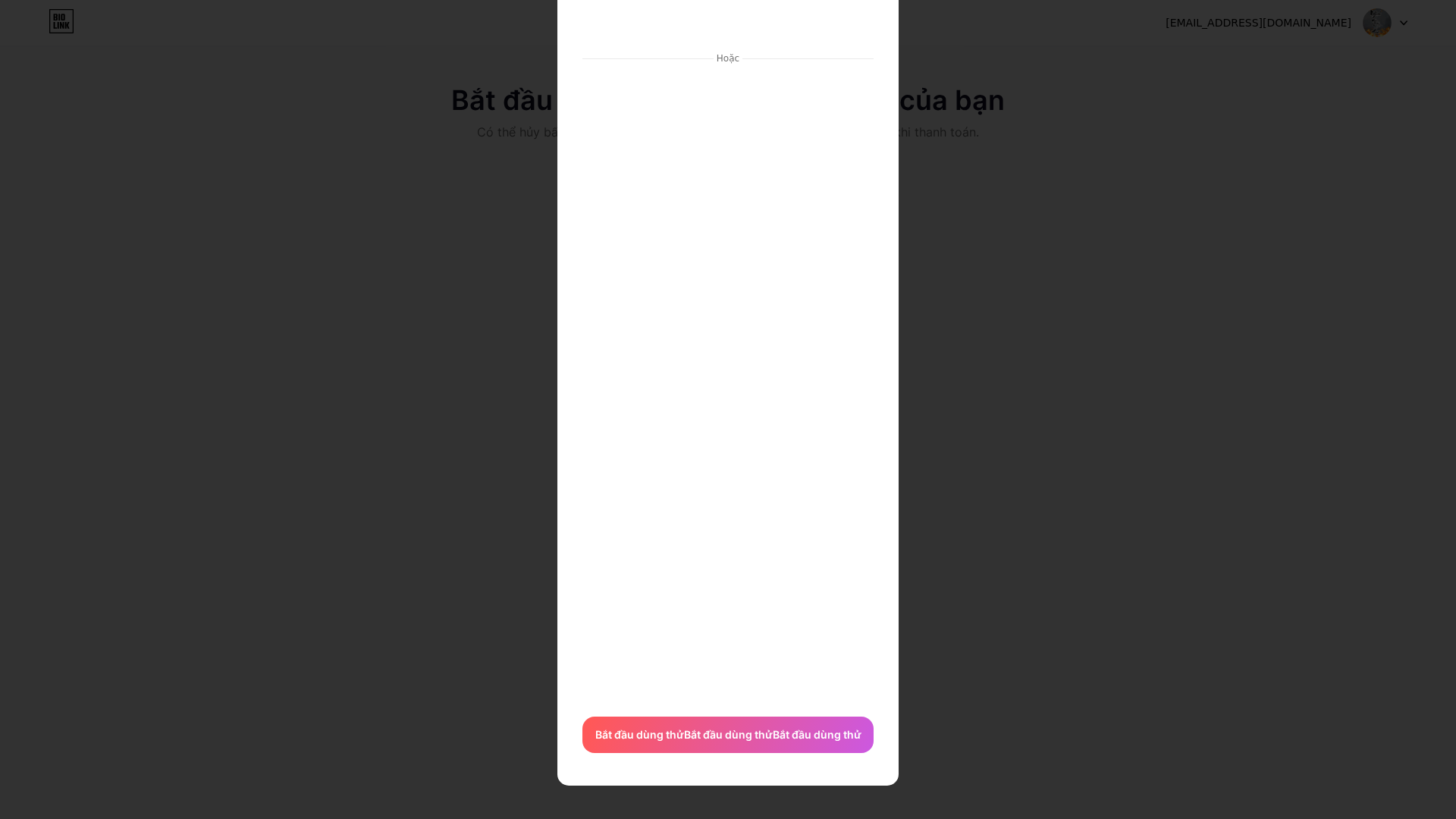
scroll to position [102, 0]
click at [793, 718] on font "Bắt đầu dùng thử" at bounding box center [817, 734] width 89 height 13
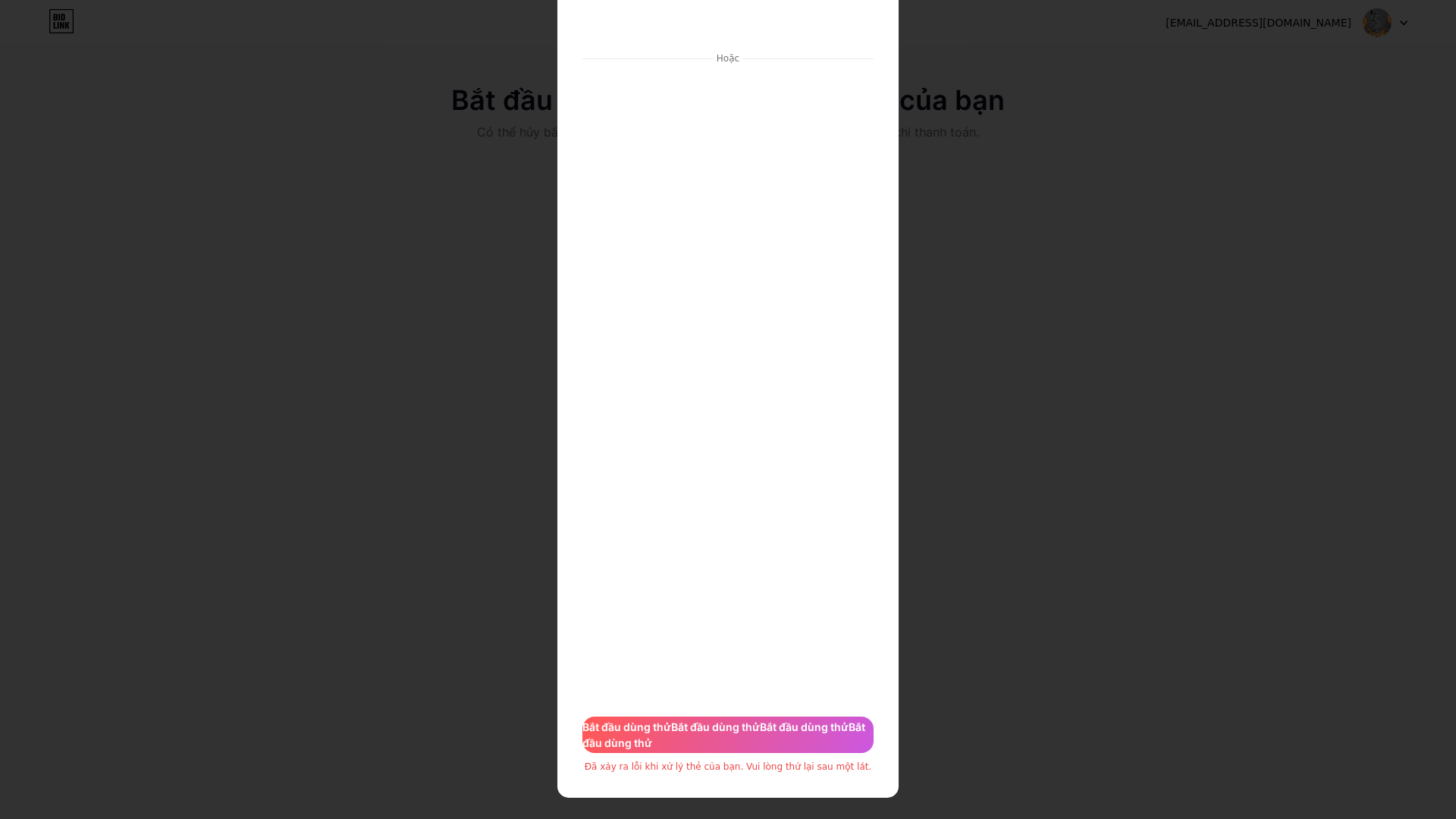
click at [973, 459] on div at bounding box center [728, 307] width 1456 height 819
